Goal: Transaction & Acquisition: Register for event/course

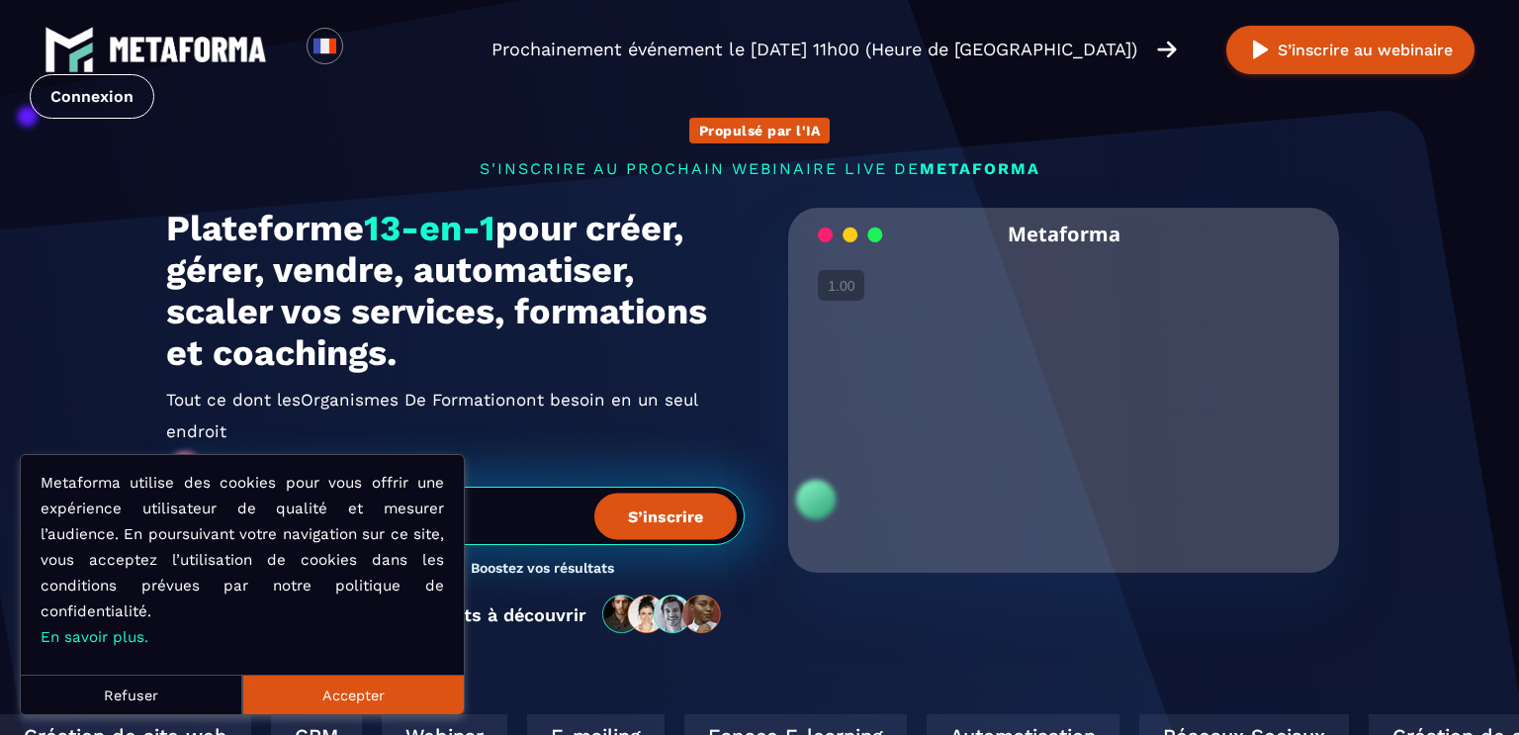
click at [333, 700] on button "Accepter" at bounding box center [353, 695] width 222 height 40
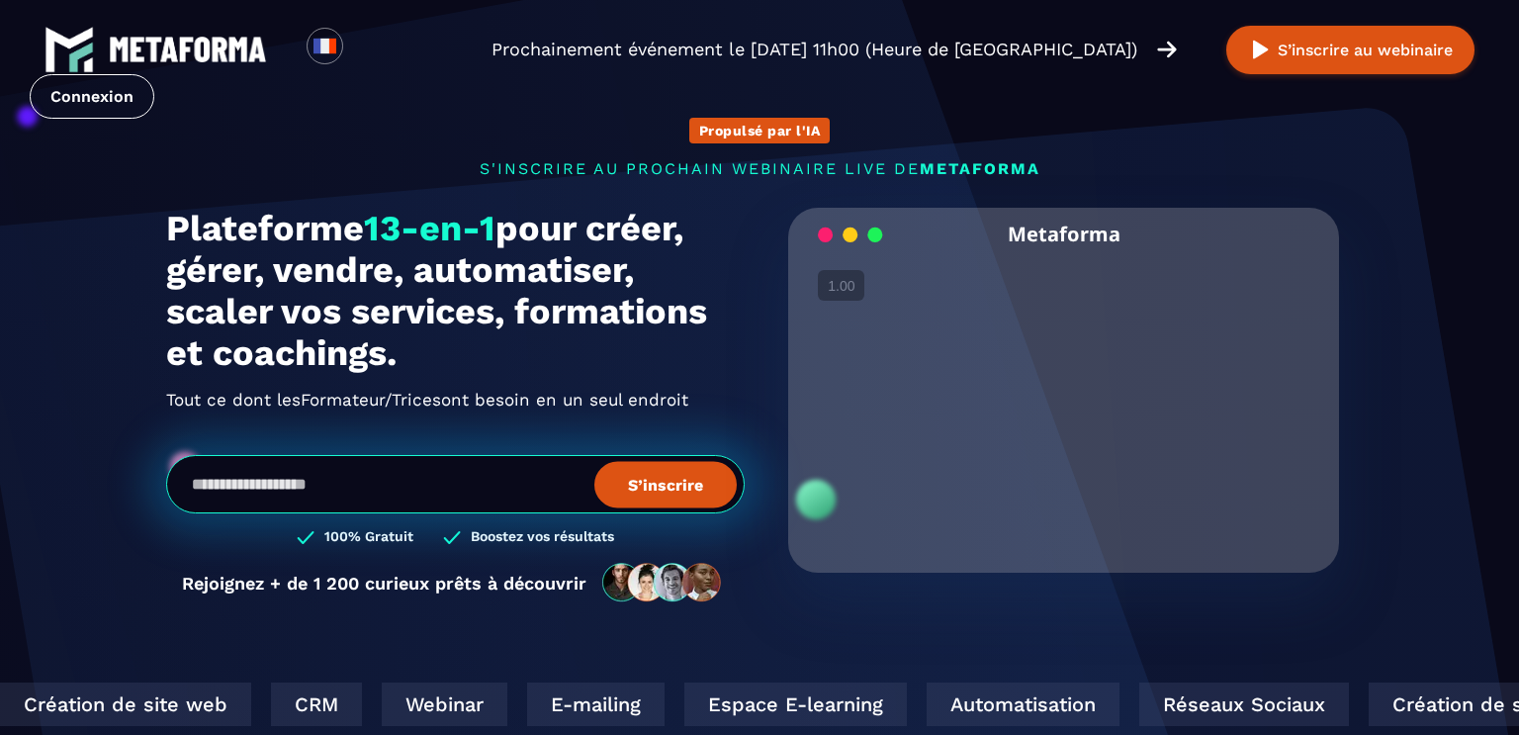
click at [1066, 410] on video "Your browser does not support the video tag." at bounding box center [1063, 390] width 521 height 260
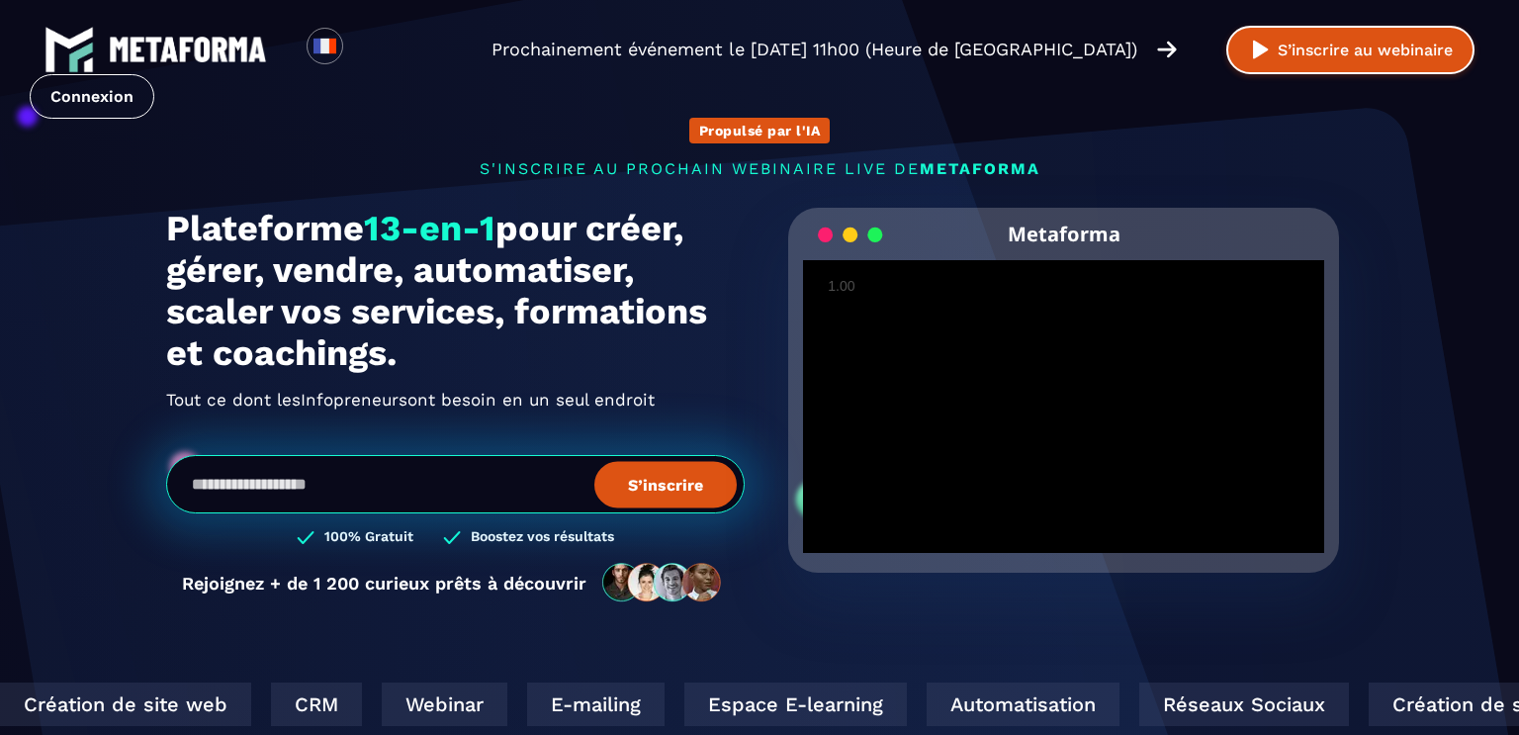
click at [1245, 52] on button "S’inscrire au webinaire" at bounding box center [1351, 50] width 248 height 48
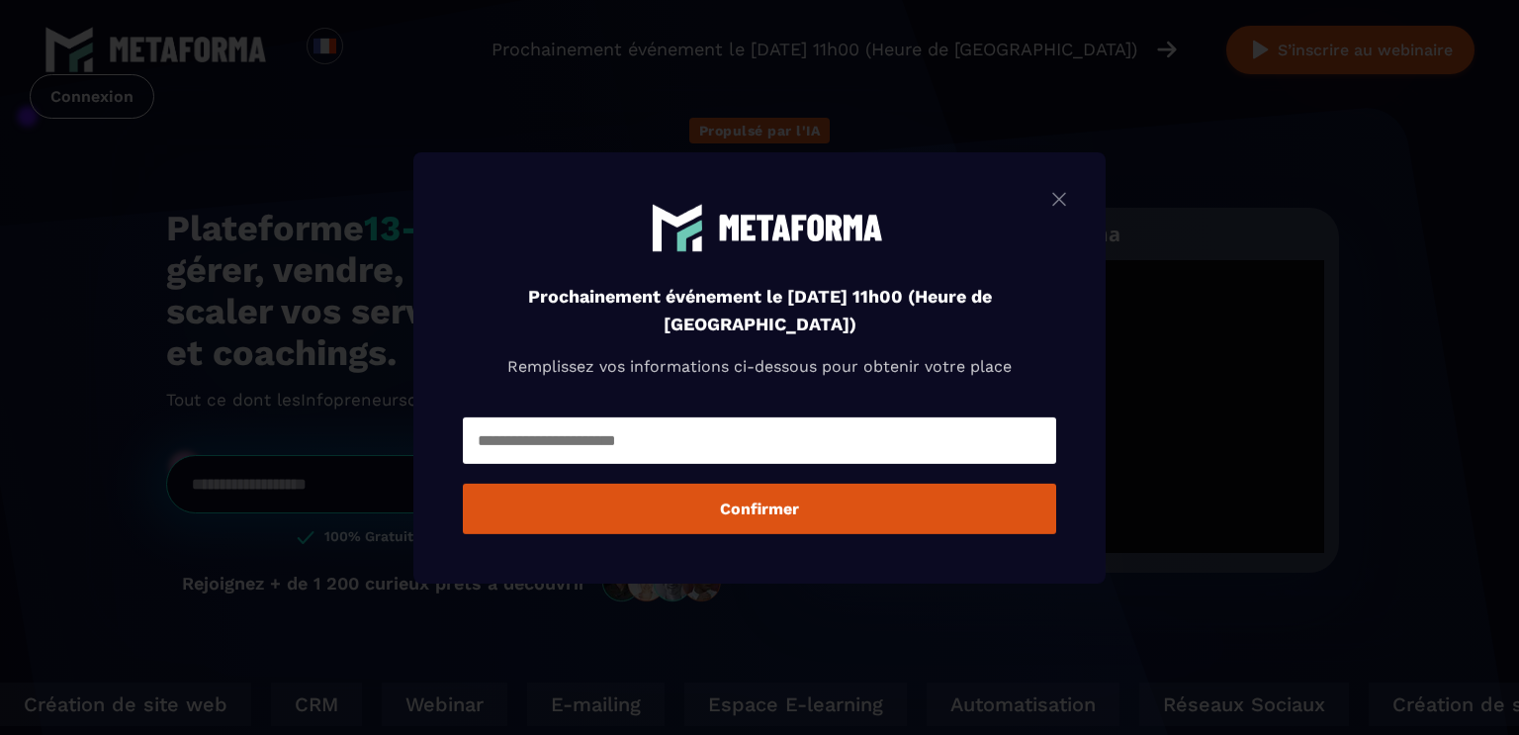
click at [654, 427] on input "Modal window" at bounding box center [760, 440] width 594 height 46
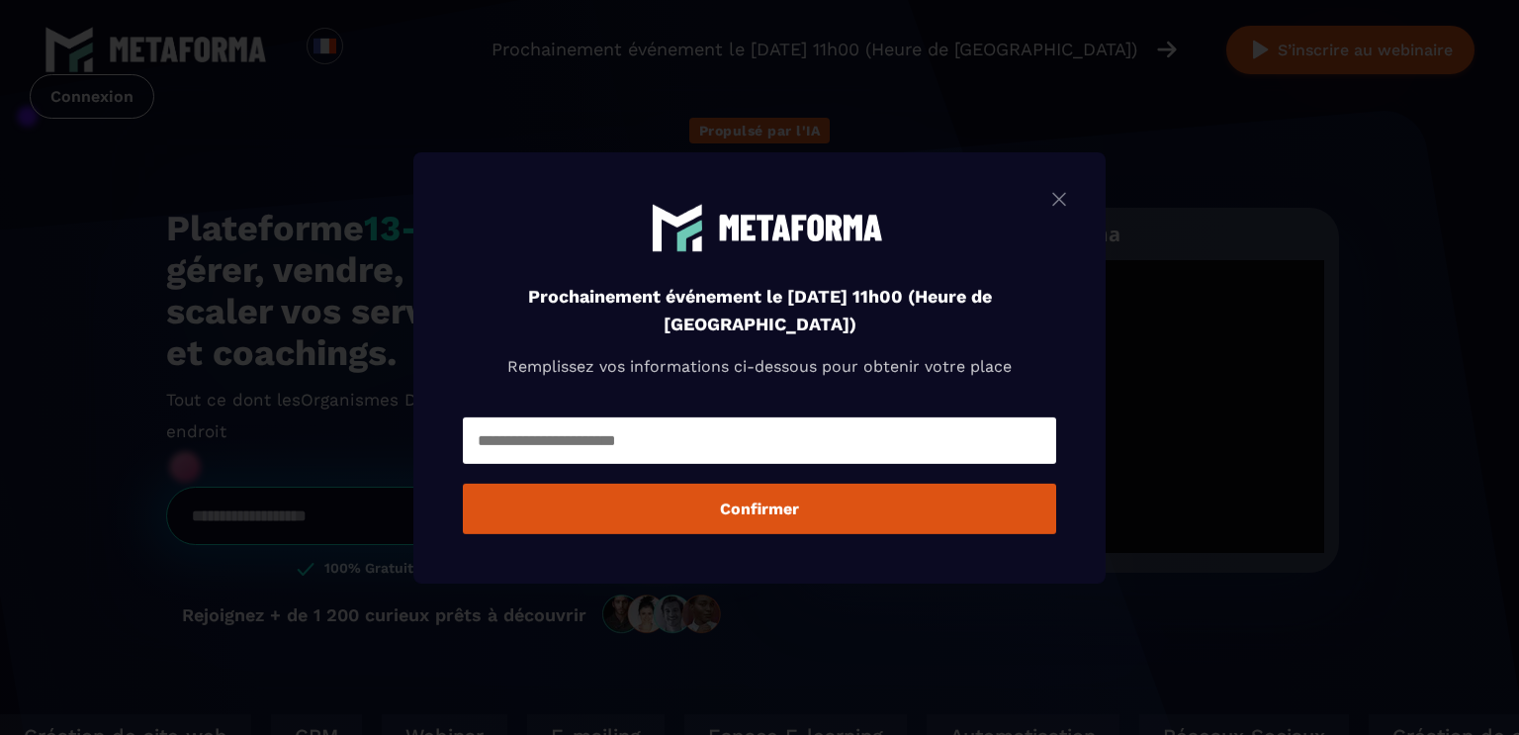
type input "**********"
click at [742, 509] on button "Confirmer" at bounding box center [760, 509] width 594 height 50
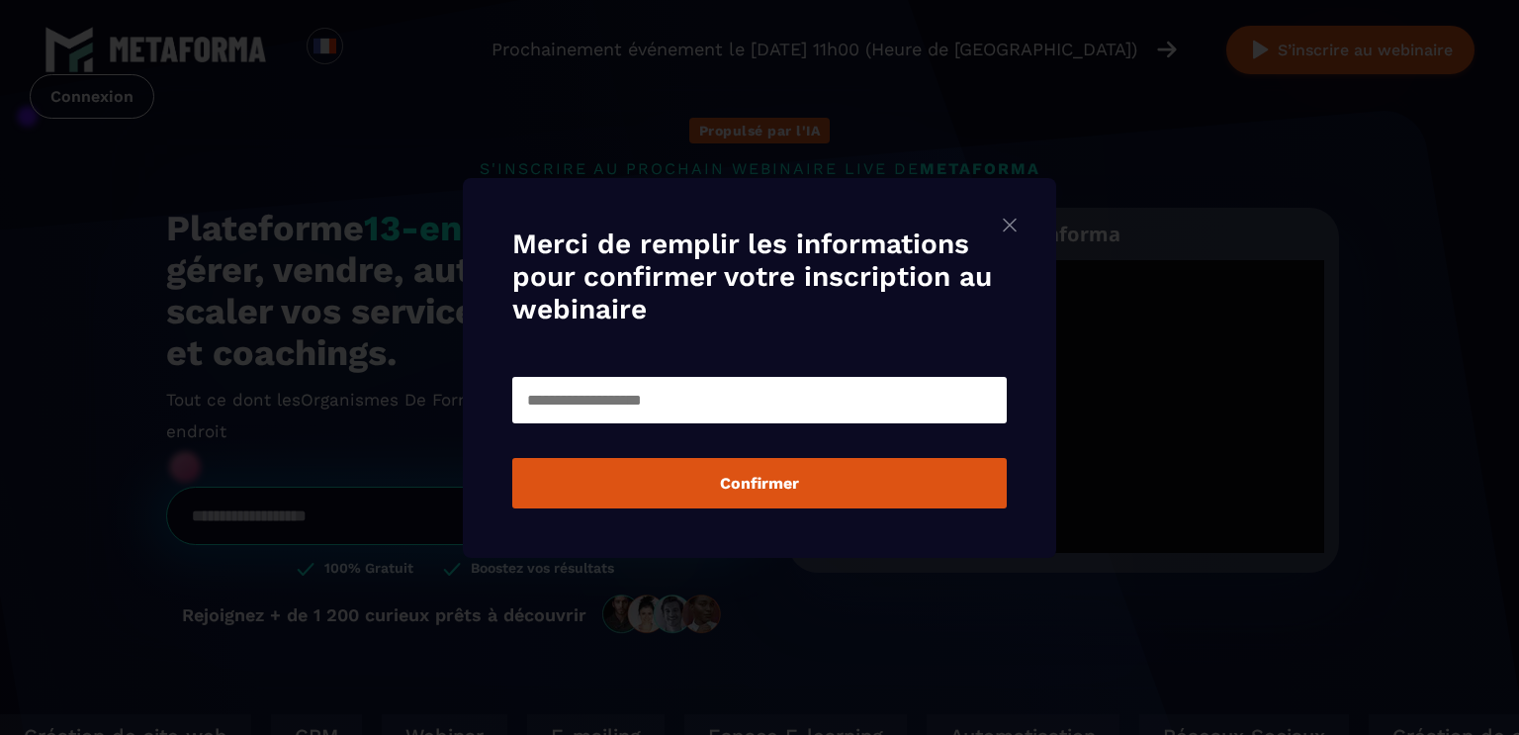
click at [542, 388] on input "Modal window" at bounding box center [759, 400] width 495 height 46
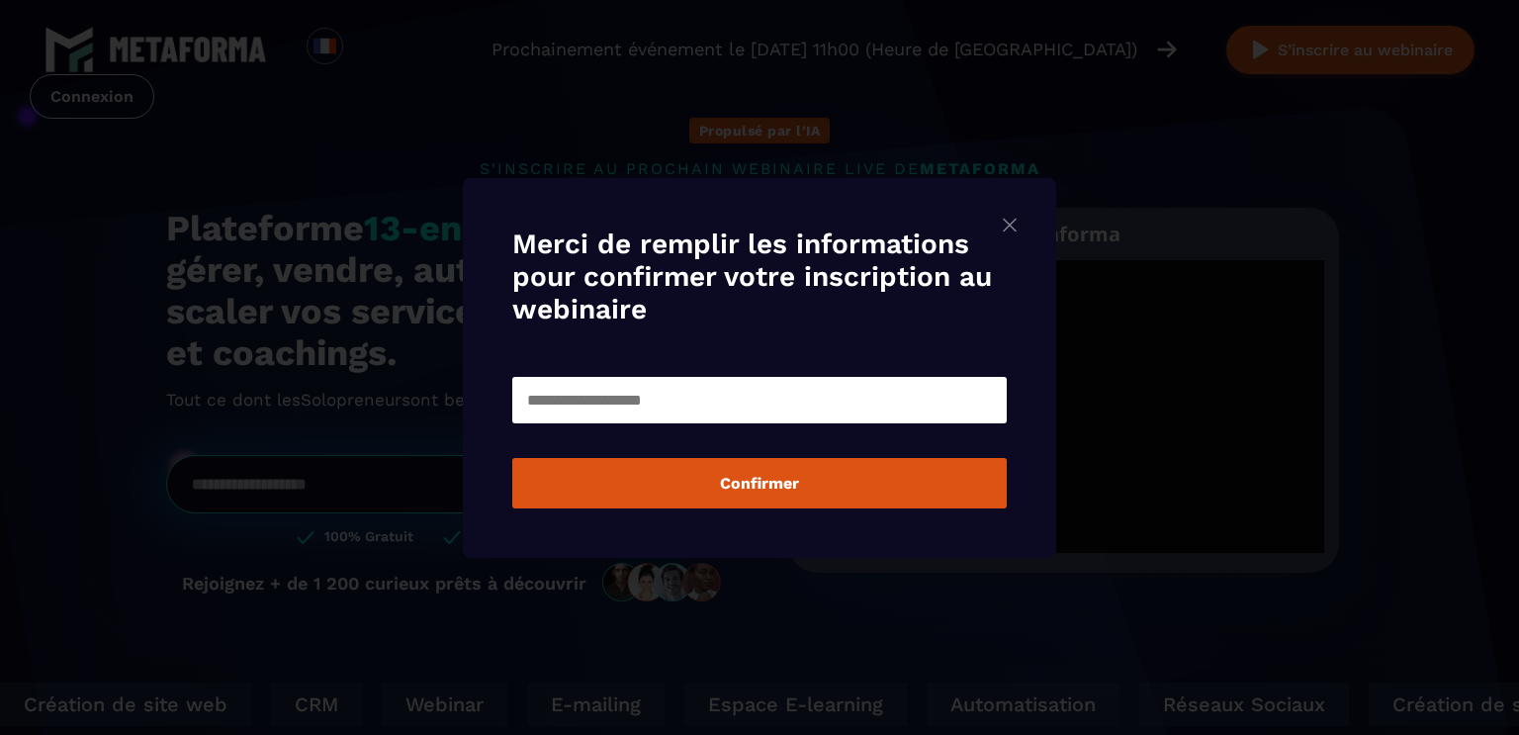
type input "**********"
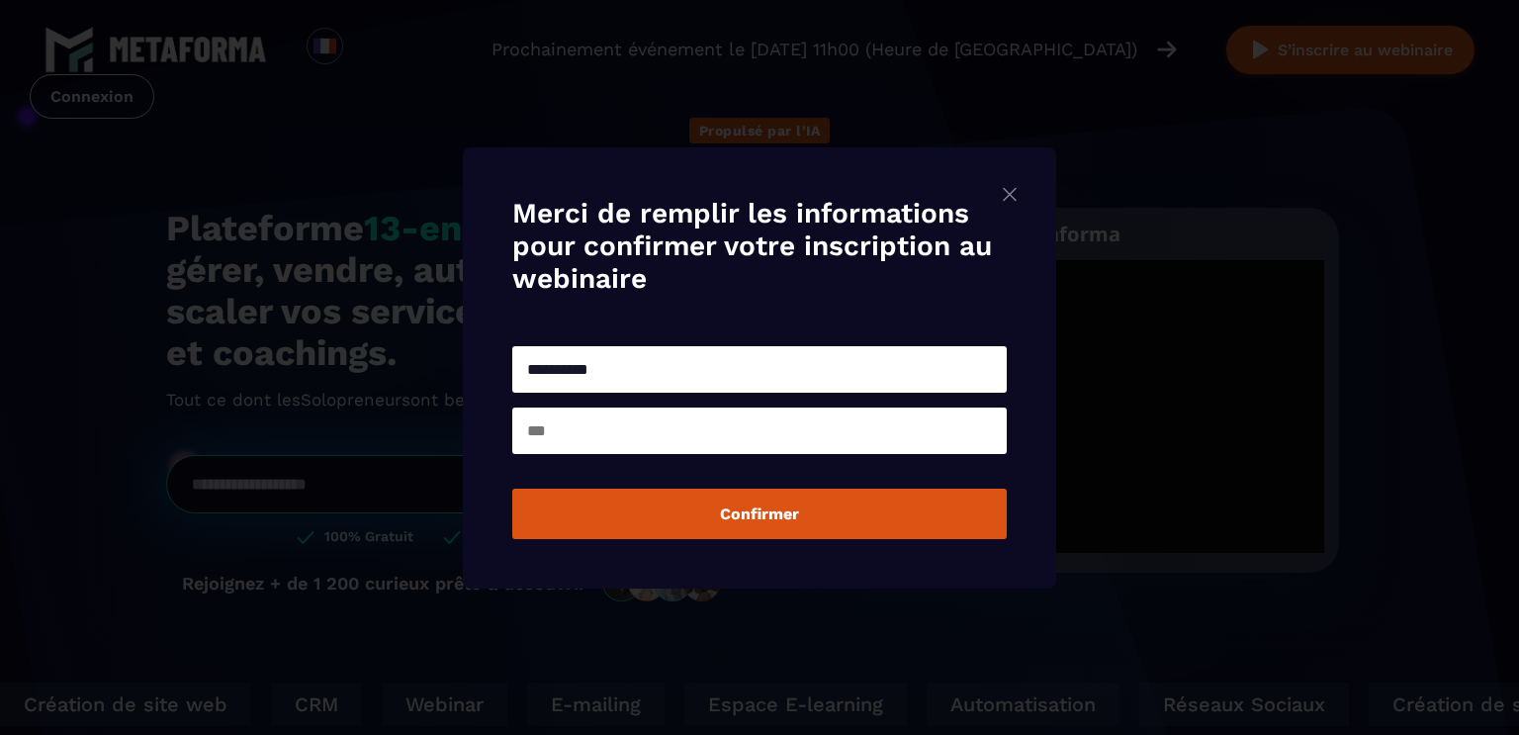
click at [618, 435] on input "Modal window" at bounding box center [759, 431] width 495 height 46
type input "*********"
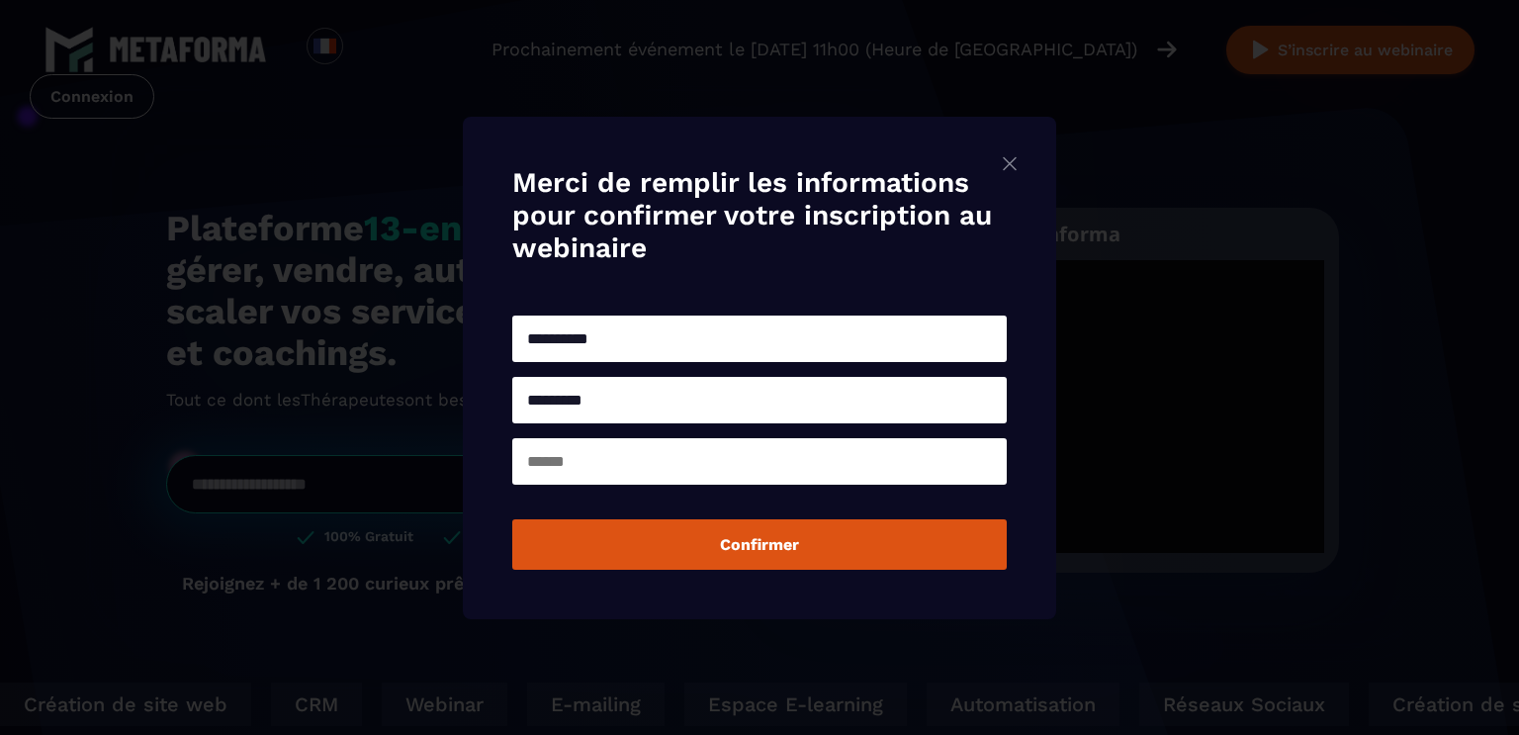
type input "******"
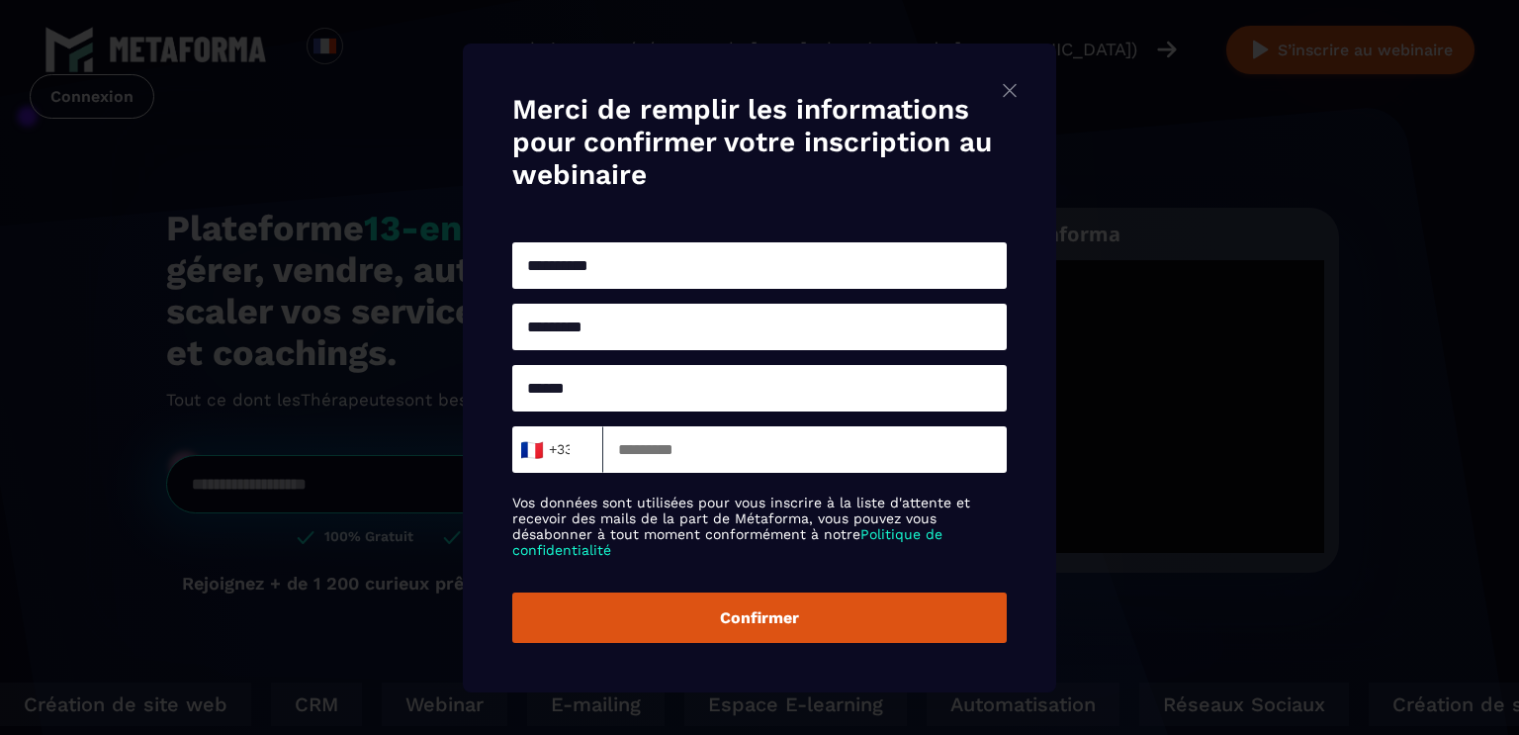
click at [645, 456] on input "Modal window" at bounding box center [805, 449] width 404 height 46
type input "*********"
click at [770, 623] on button "Confirmer" at bounding box center [759, 618] width 495 height 50
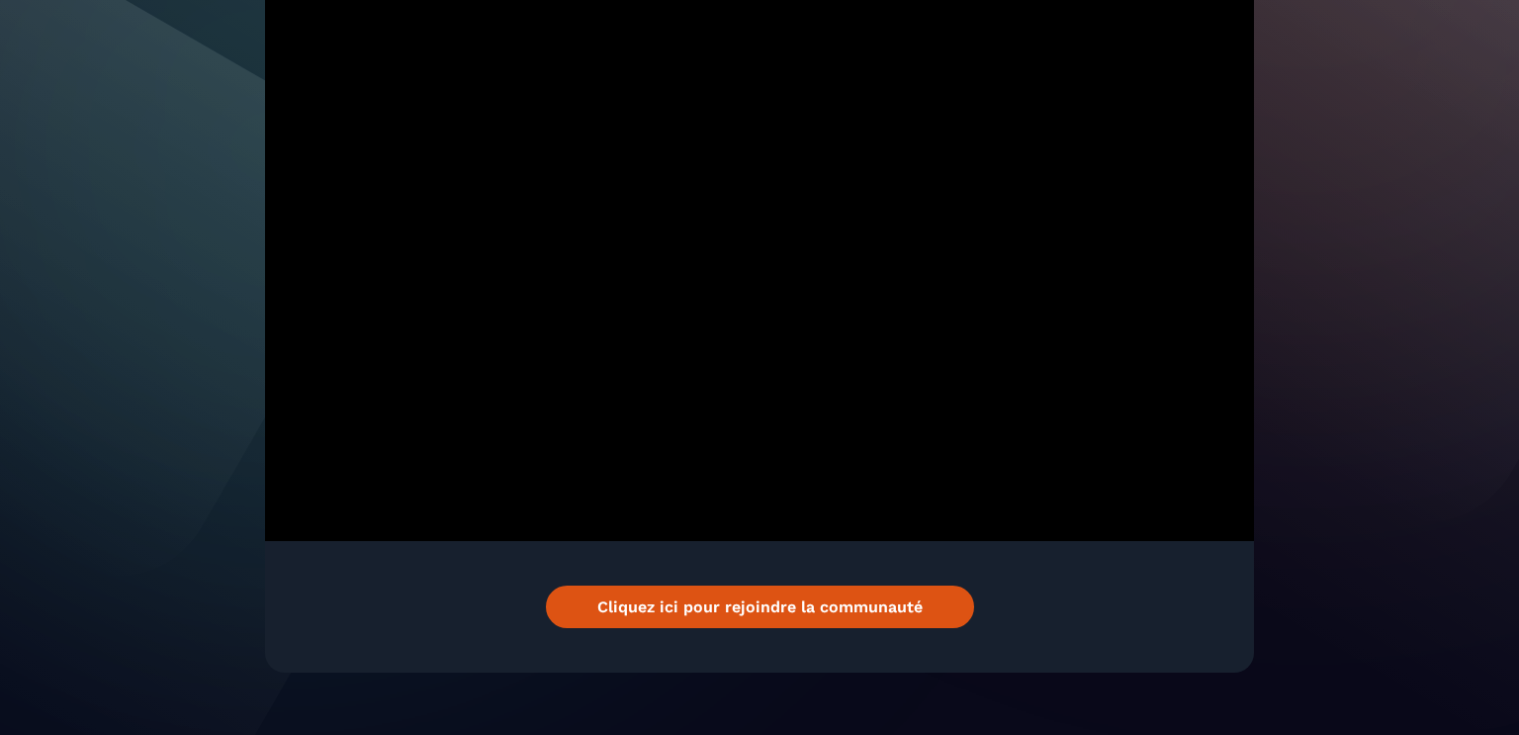
scroll to position [455, 0]
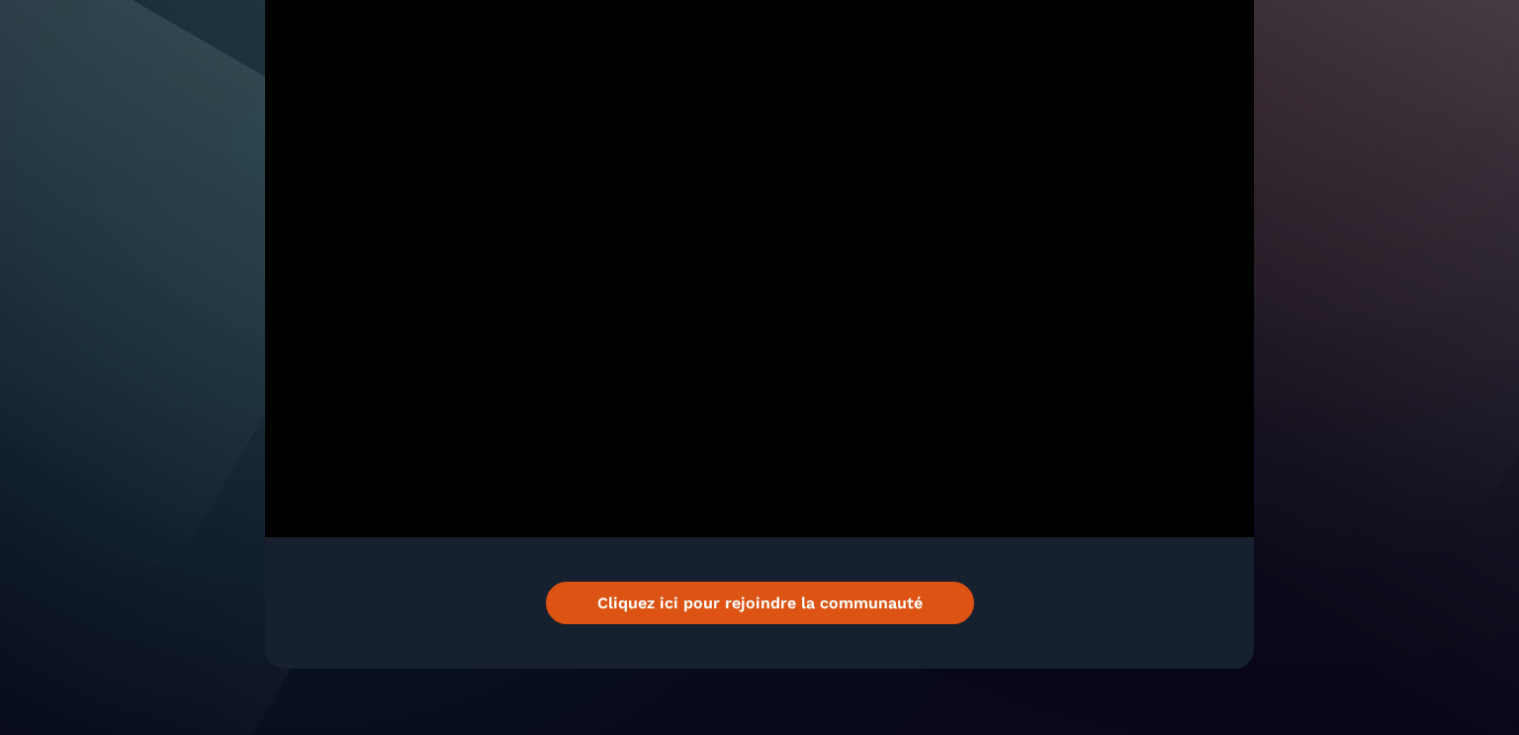
click at [805, 582] on link "Cliquez ici pour rejoindre la communauté" at bounding box center [760, 603] width 428 height 43
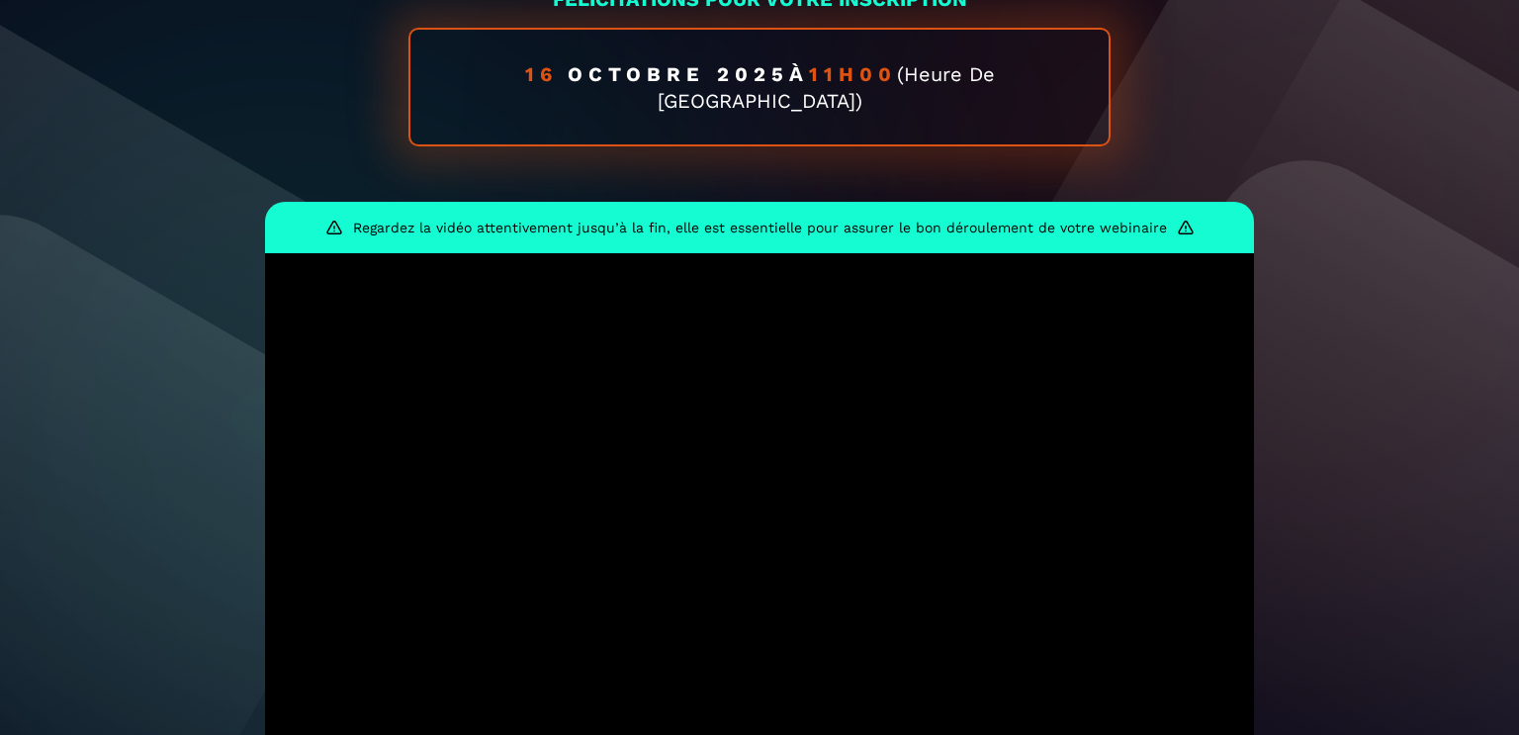
scroll to position [0, 0]
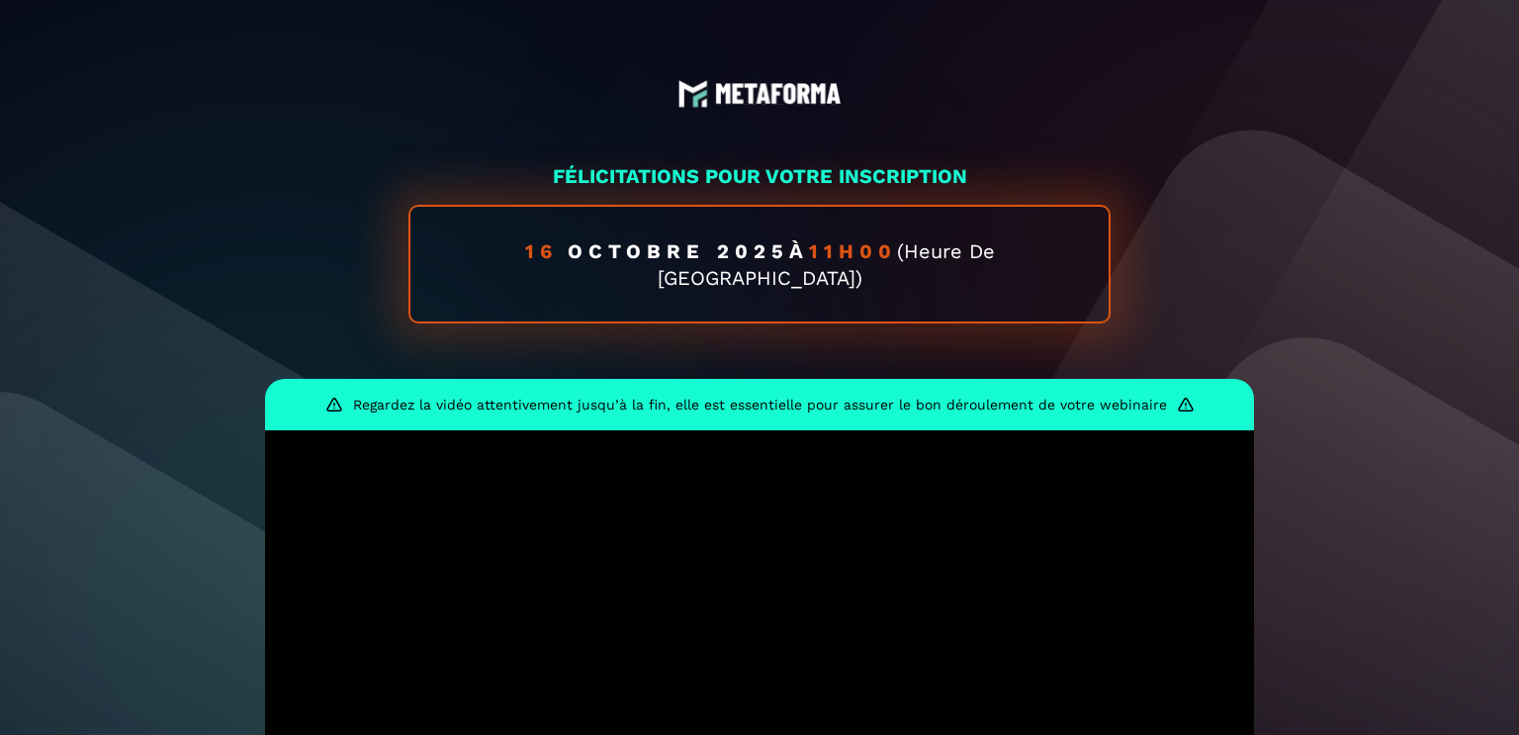
click at [753, 87] on img at bounding box center [760, 94] width 163 height 30
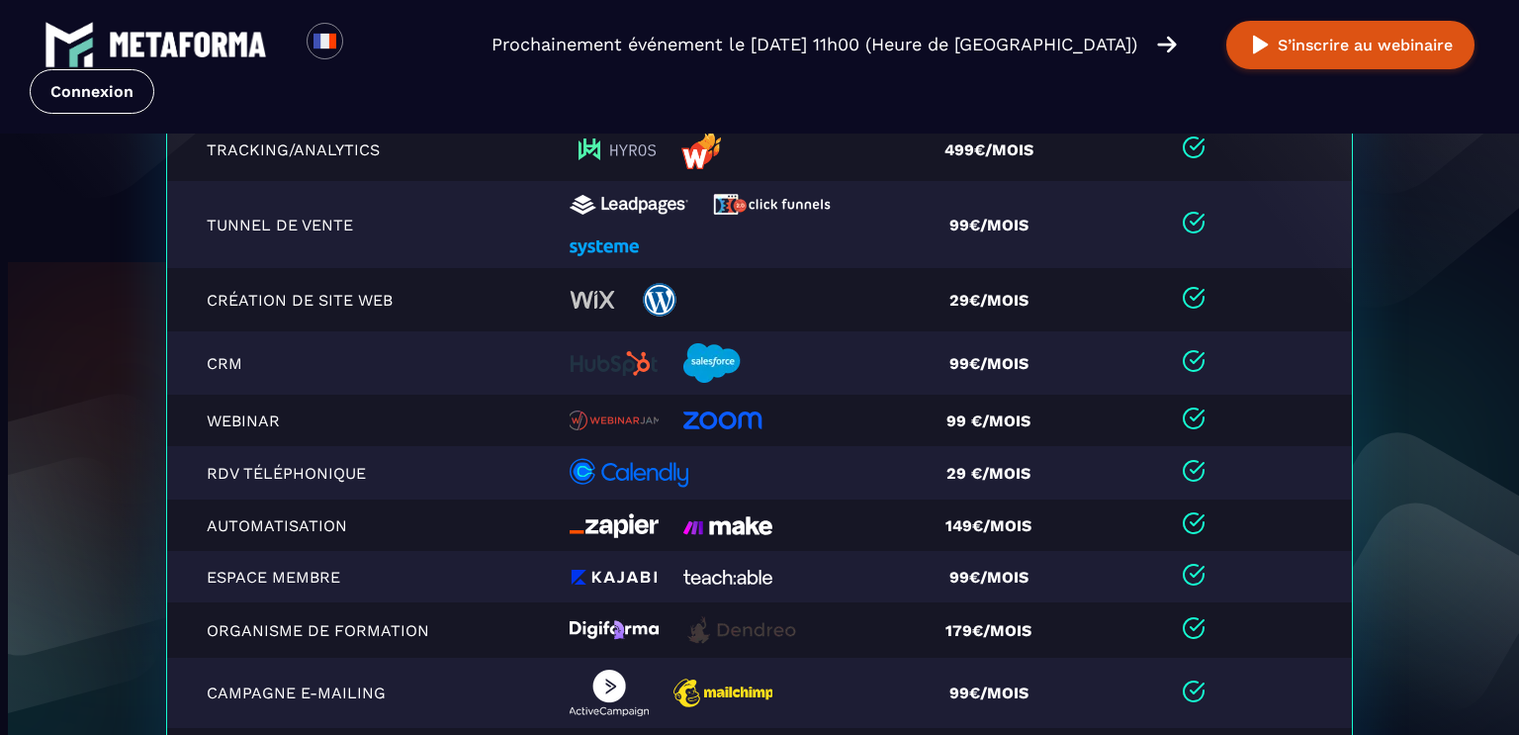
scroll to position [4141, 0]
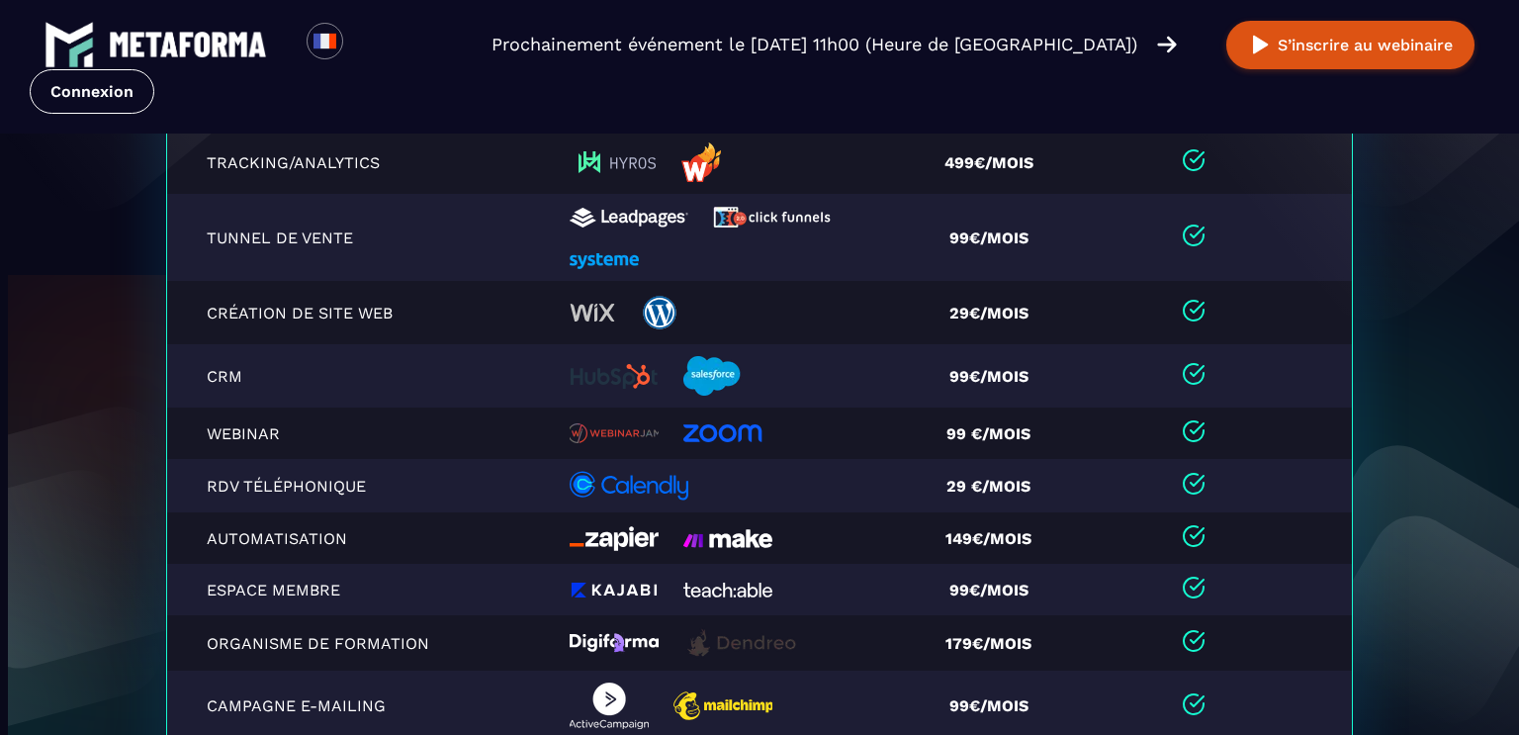
click at [596, 256] on img at bounding box center [604, 261] width 69 height 16
click at [601, 310] on img at bounding box center [593, 313] width 46 height 18
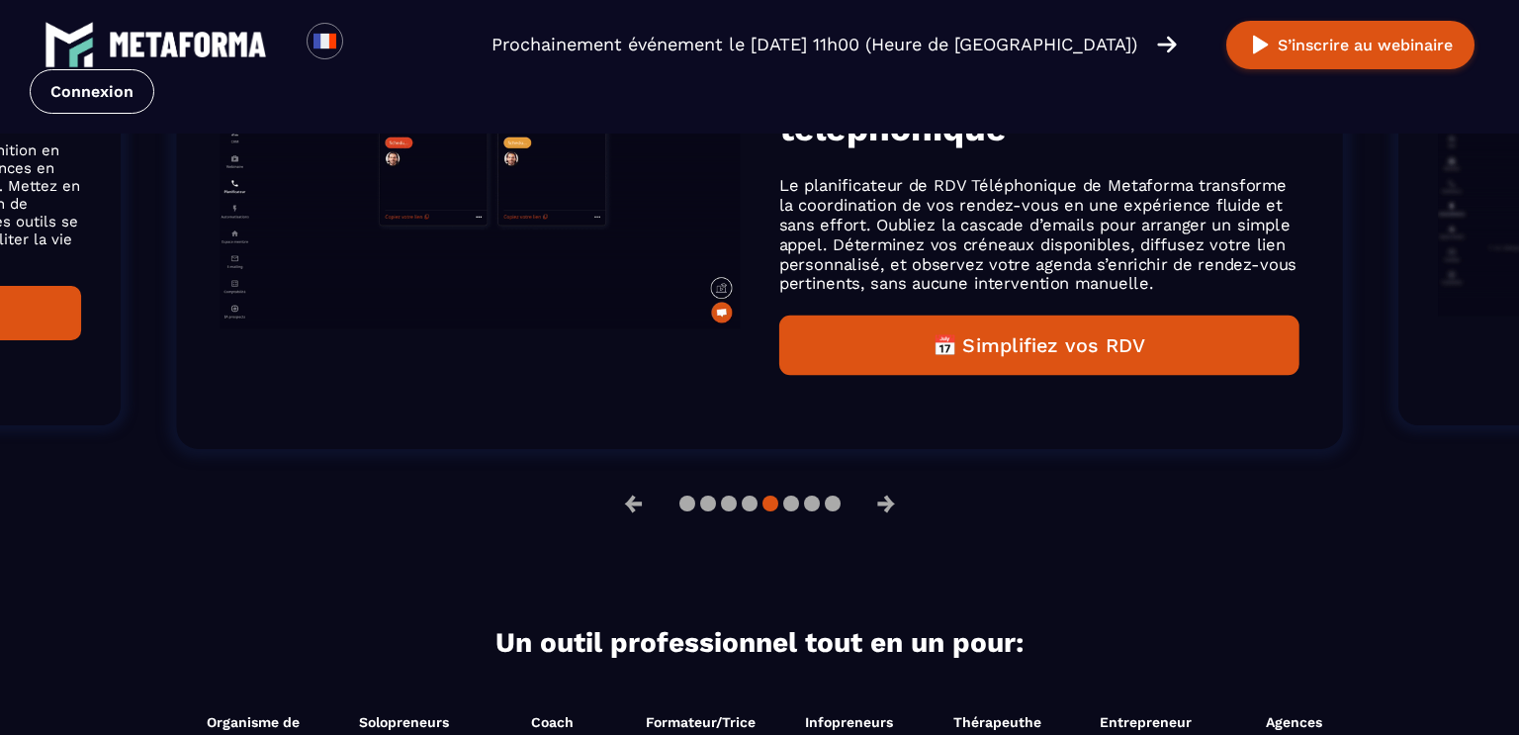
scroll to position [1302, 0]
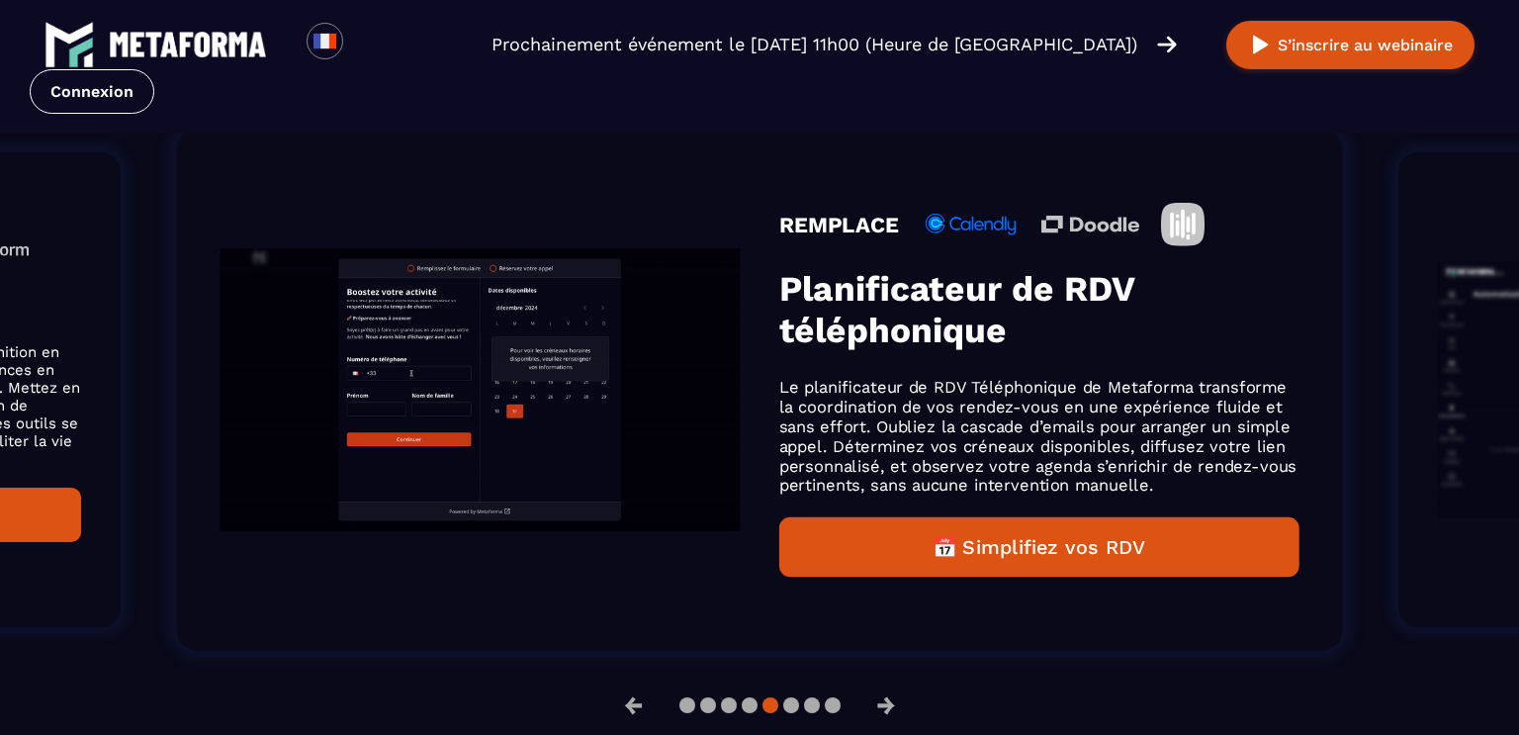
click at [1077, 553] on button "📅 Simplifiez vos RDV" at bounding box center [1040, 547] width 520 height 60
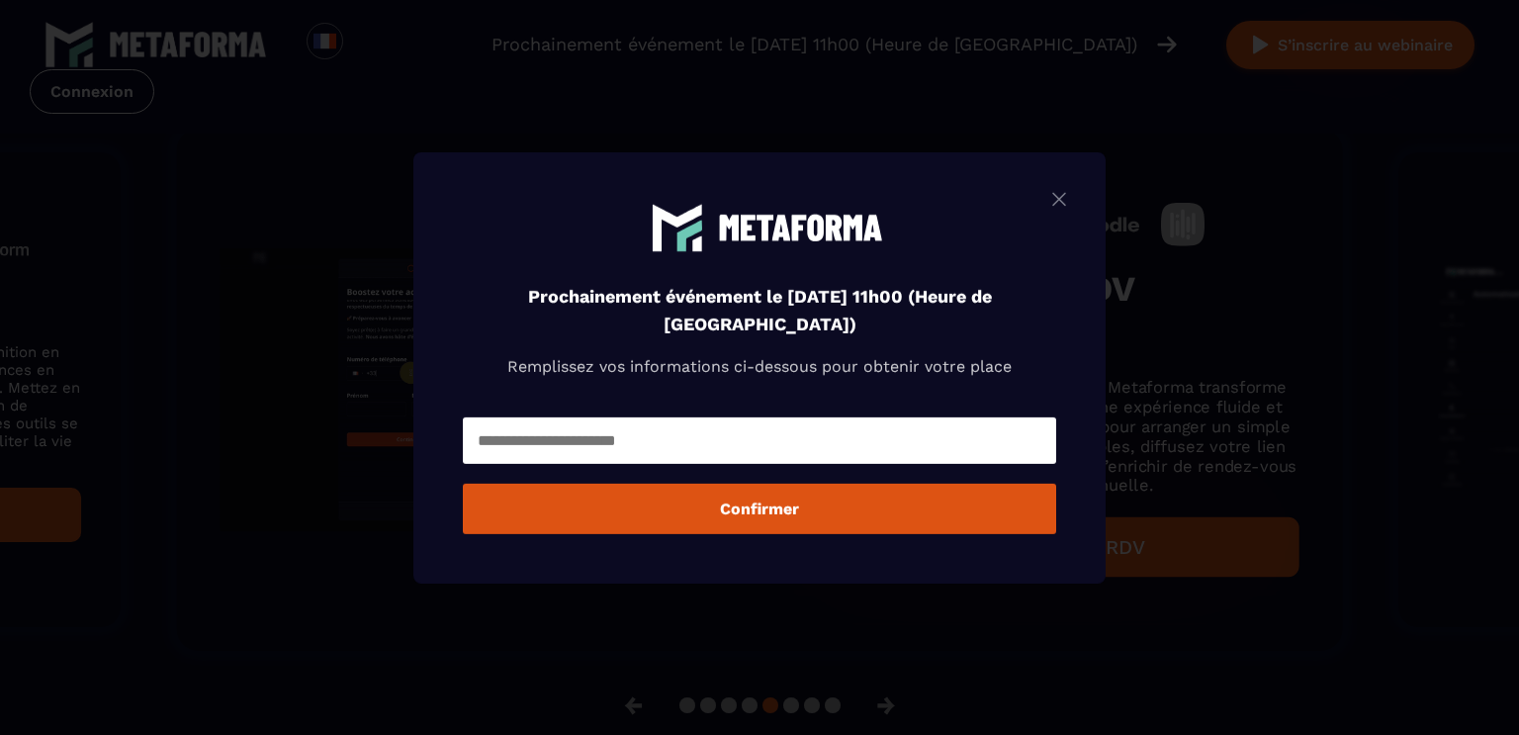
scroll to position [1334, 0]
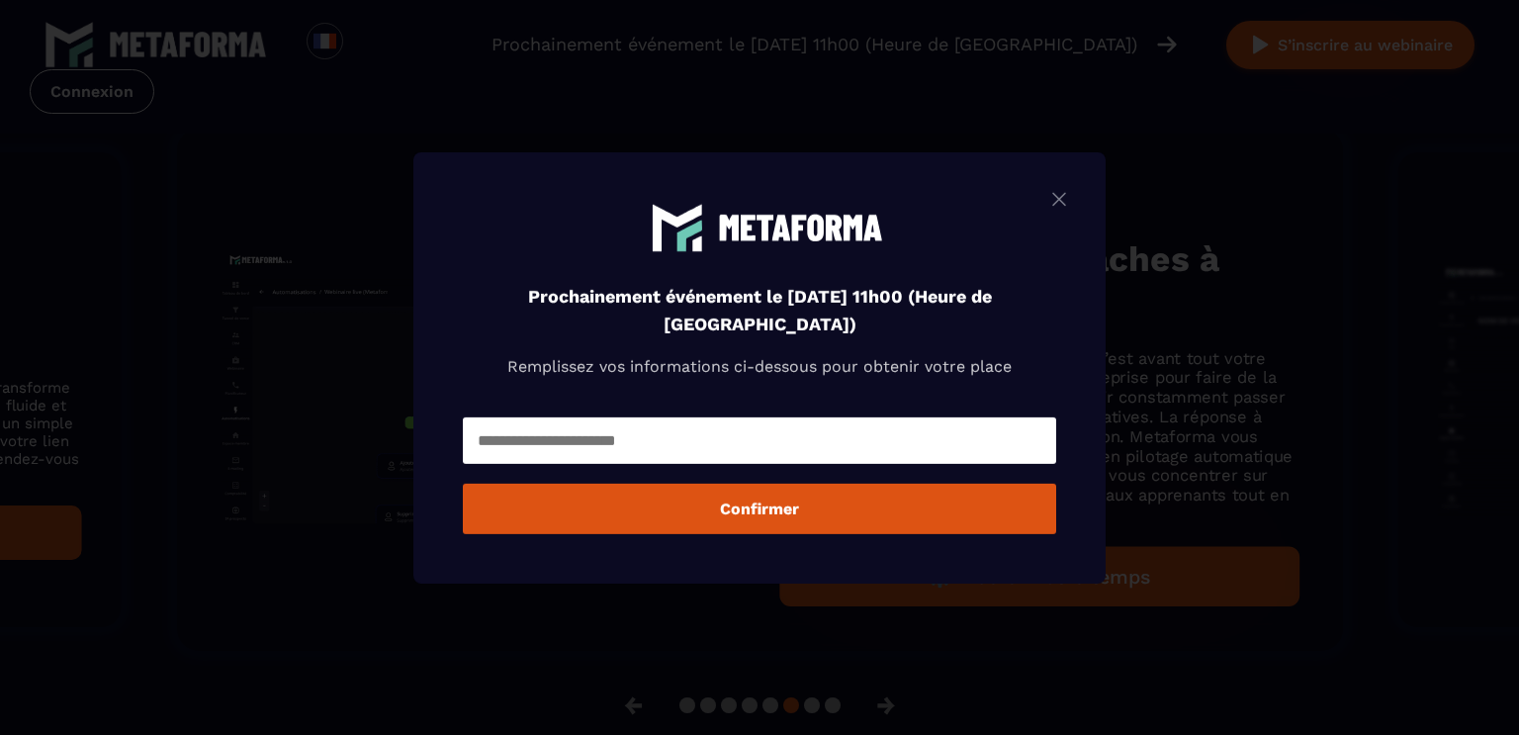
click at [631, 429] on input "Modal window" at bounding box center [760, 440] width 594 height 46
click at [821, 388] on div "Prochainement événement le [DATE] 11h00 (Heure de [GEOGRAPHIC_DATA]) Remplissez…" at bounding box center [760, 306] width 594 height 211
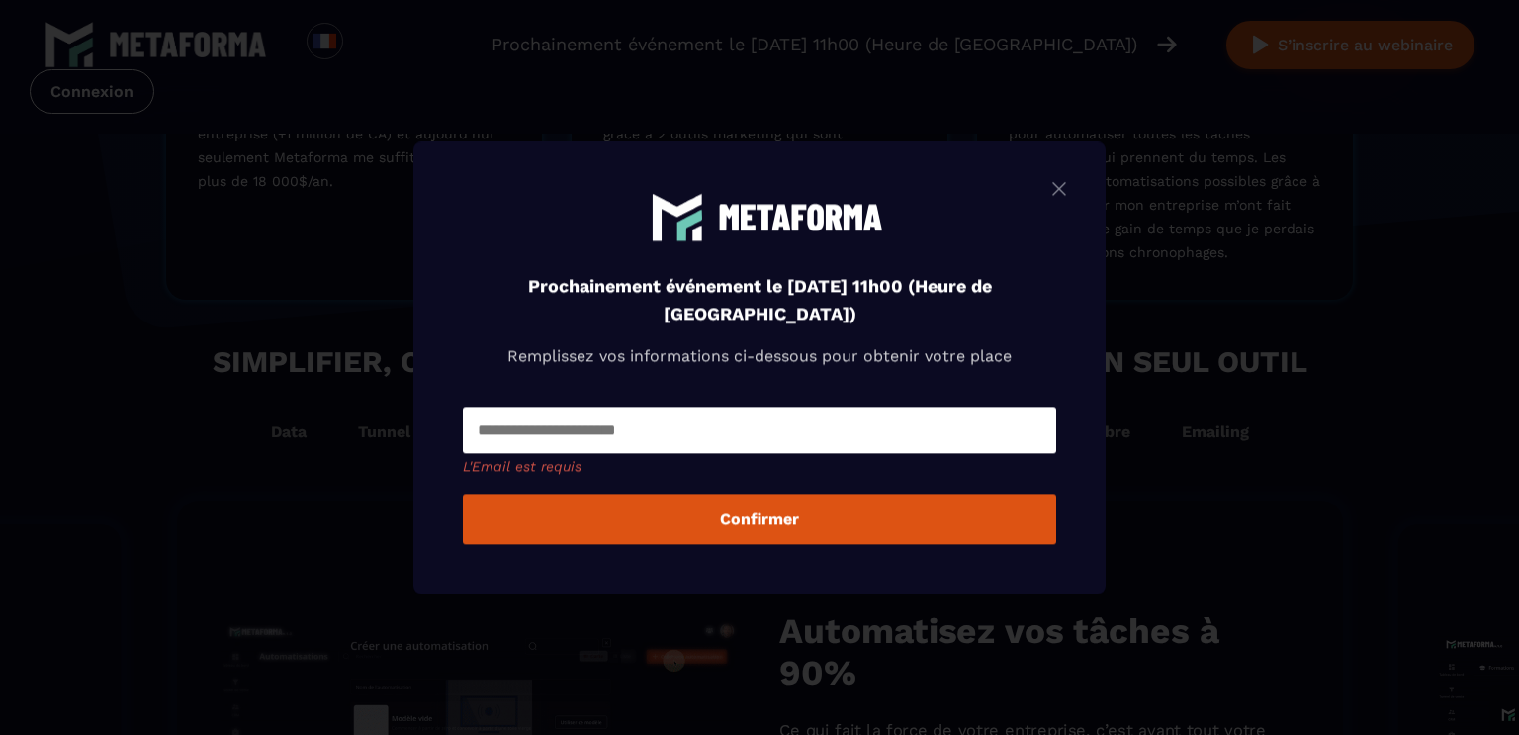
click at [328, 203] on div "Modal window" at bounding box center [759, 367] width 1519 height 735
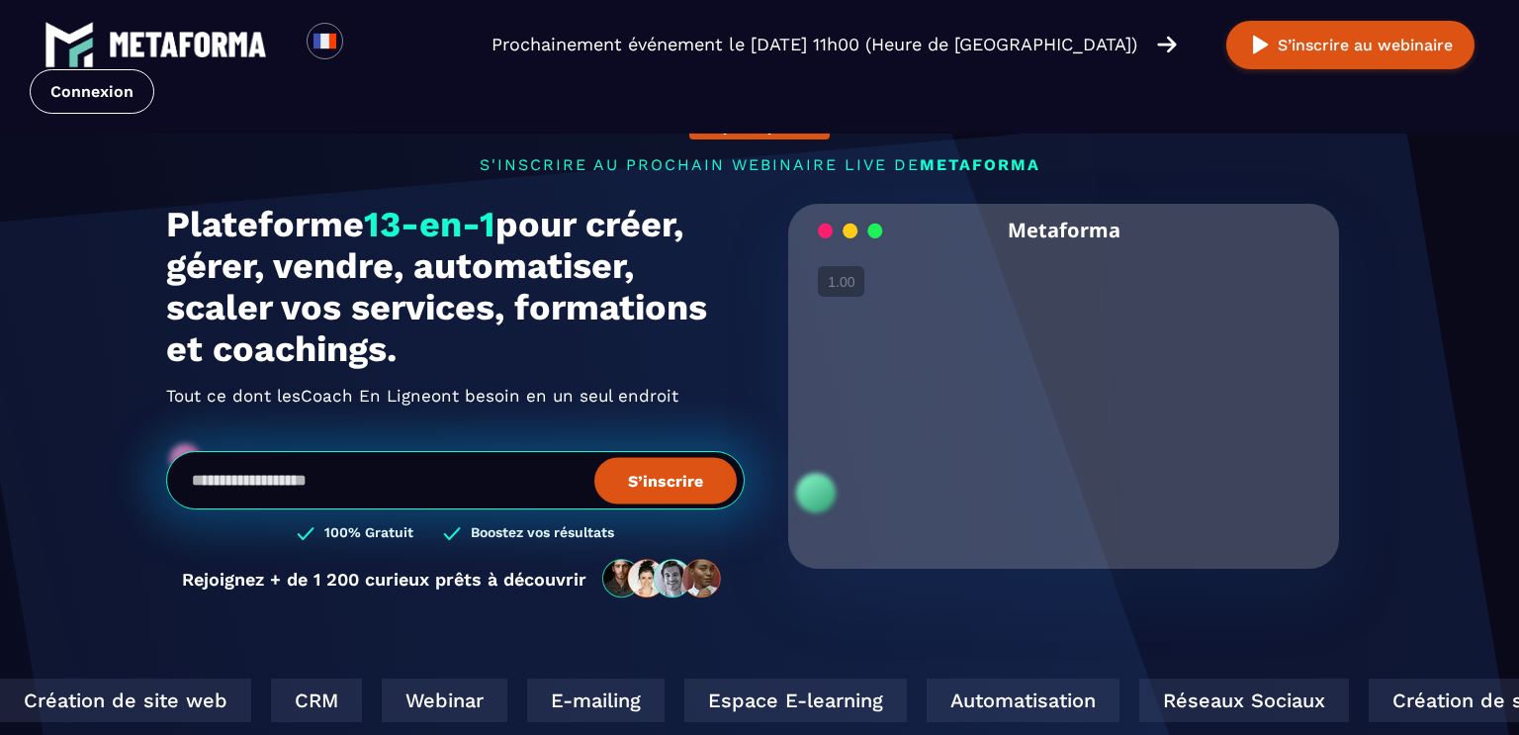
scroll to position [0, 0]
